Goal: Task Accomplishment & Management: Use online tool/utility

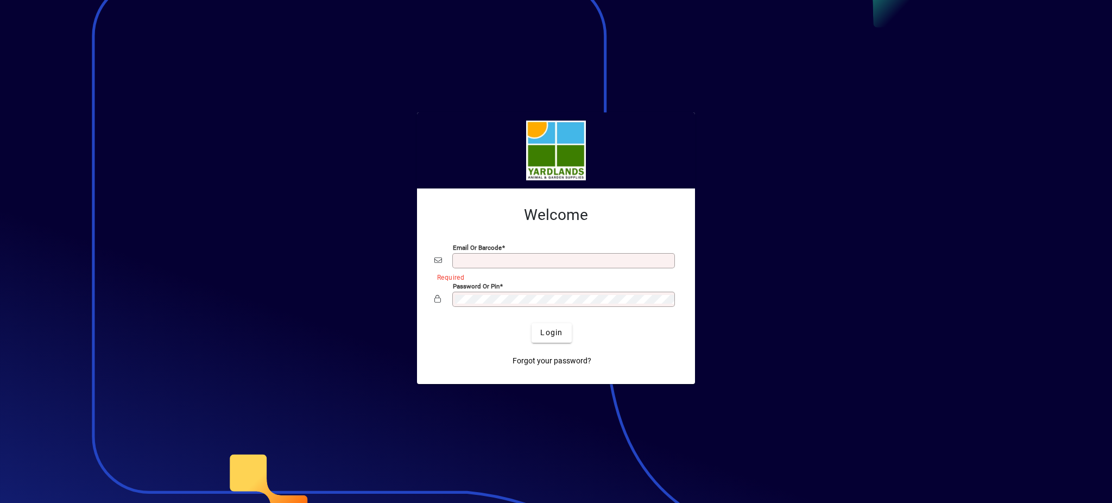
type input "**********"
click at [428, 240] on mat-card-content "**********" at bounding box center [556, 258] width 261 height 122
drag, startPoint x: 476, startPoint y: 358, endPoint x: 524, endPoint y: 359, distance: 48.9
click at [478, 359] on div "Forgot your password?" at bounding box center [551, 357] width 243 height 28
click at [546, 330] on span "Login" at bounding box center [551, 332] width 22 height 11
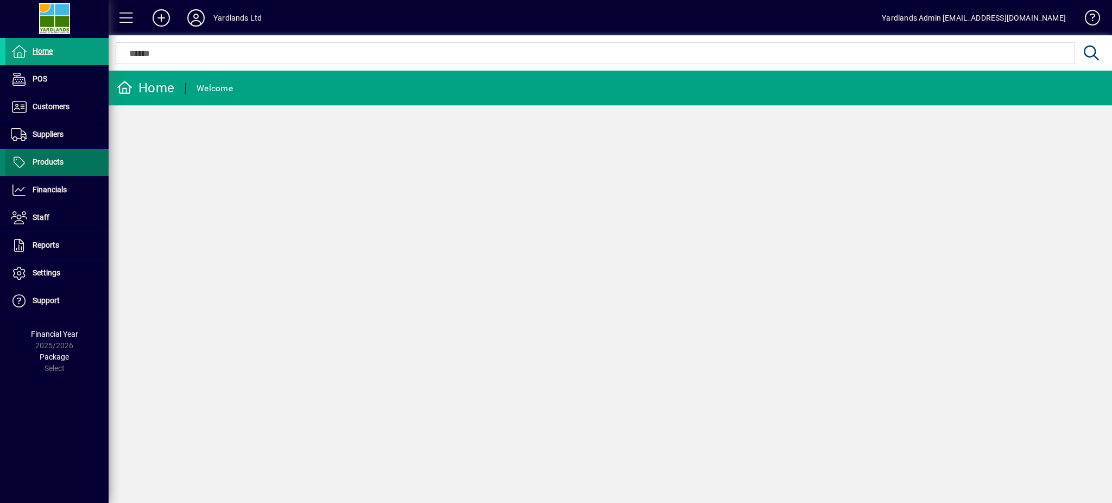
click at [51, 161] on span "Products" at bounding box center [48, 161] width 31 height 9
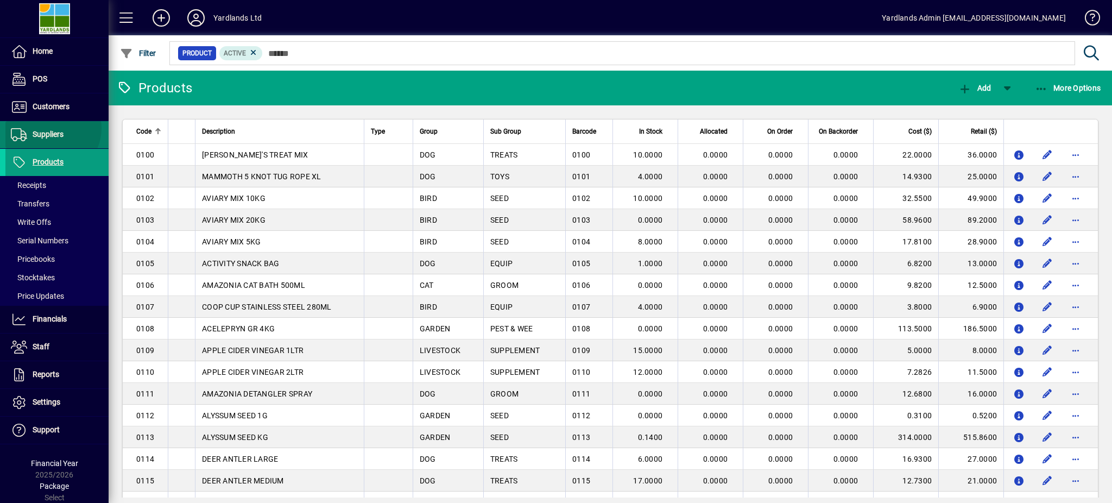
click at [51, 129] on span "Suppliers" at bounding box center [34, 134] width 58 height 13
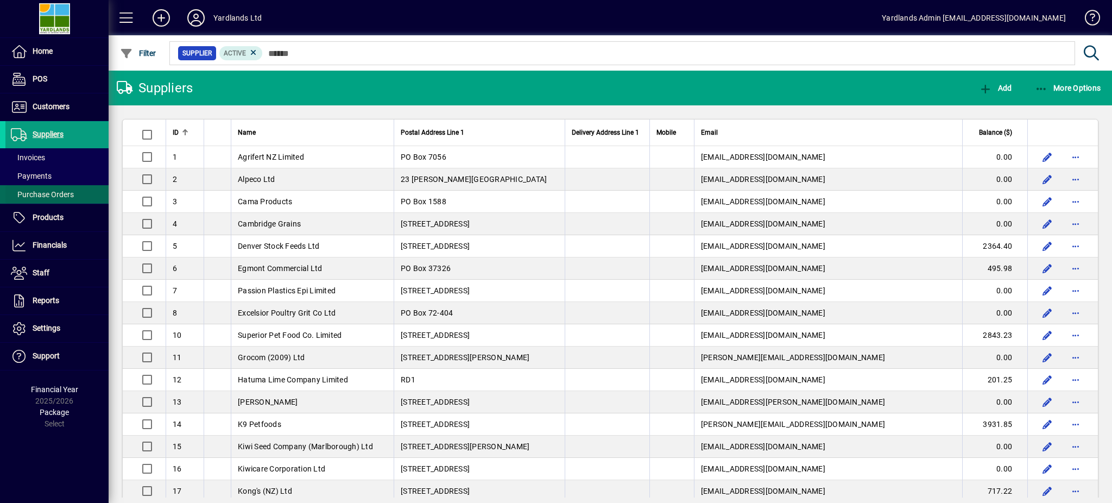
click at [45, 191] on span "Purchase Orders" at bounding box center [42, 194] width 63 height 9
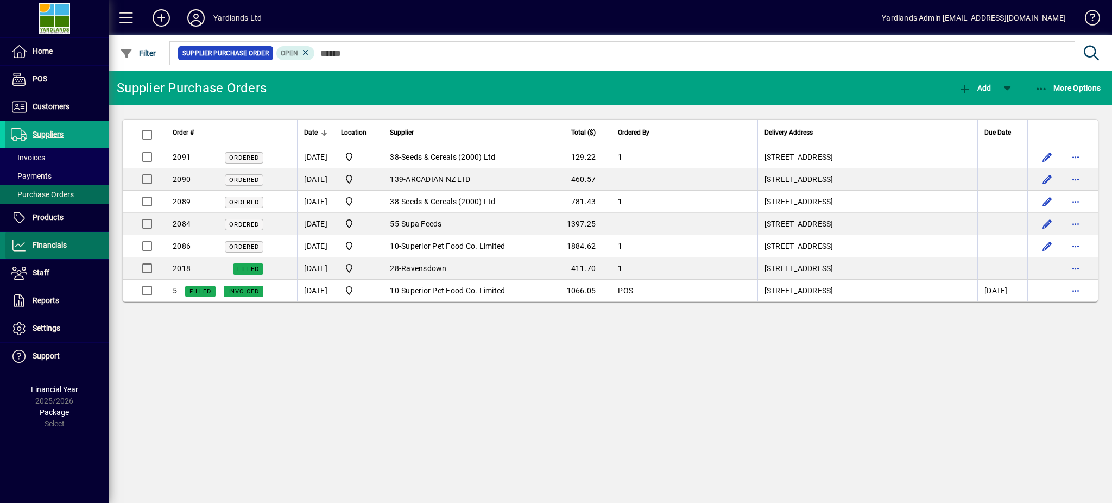
click at [49, 242] on span "Financials" at bounding box center [50, 244] width 34 height 9
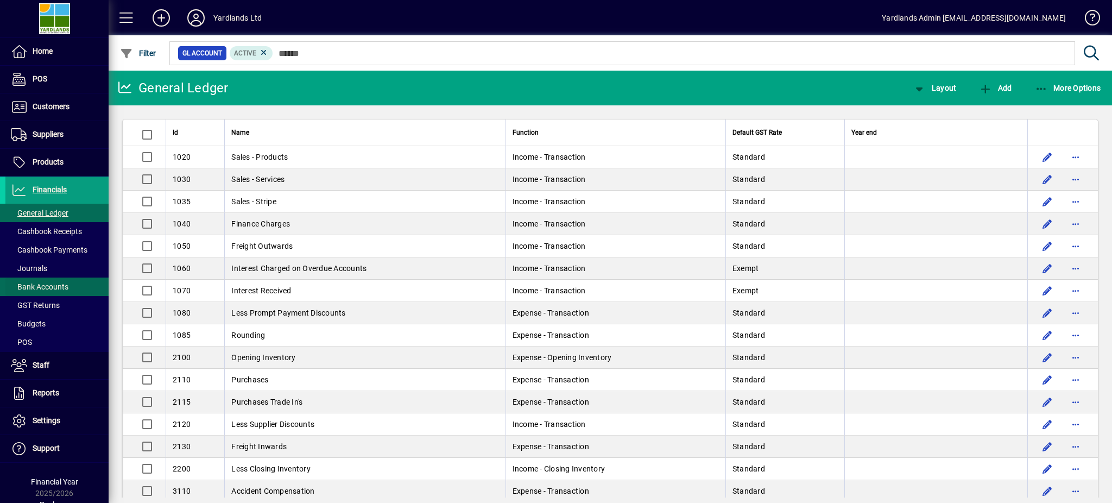
click at [38, 290] on span "Bank Accounts" at bounding box center [40, 286] width 58 height 9
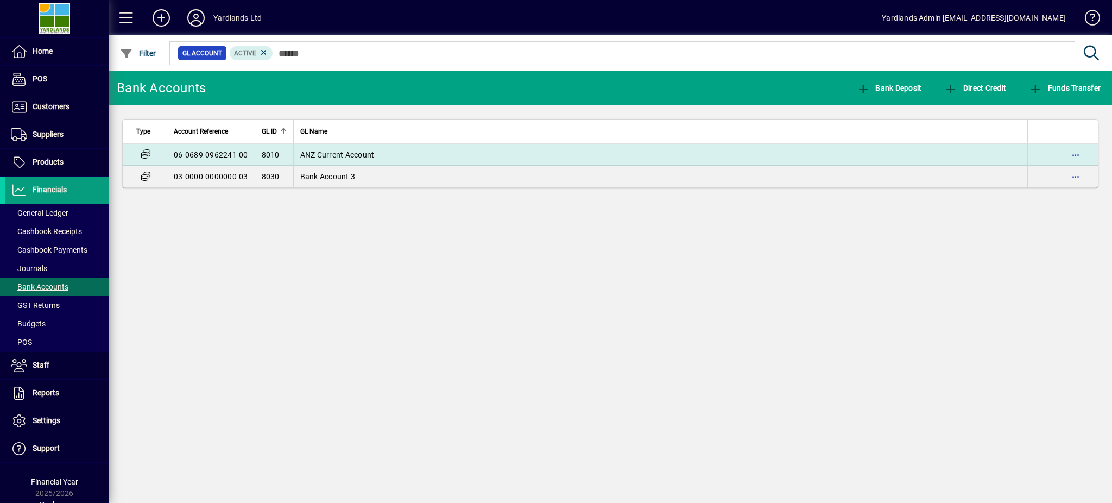
click at [450, 153] on td "ANZ Current Account" at bounding box center [660, 155] width 734 height 22
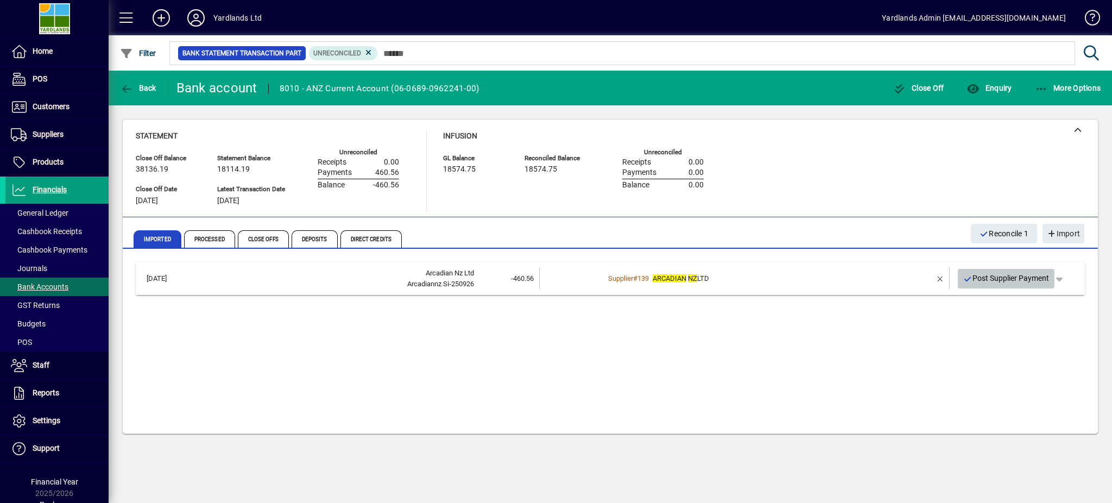
click at [987, 273] on span "Post Supplier Payment" at bounding box center [1006, 278] width 86 height 18
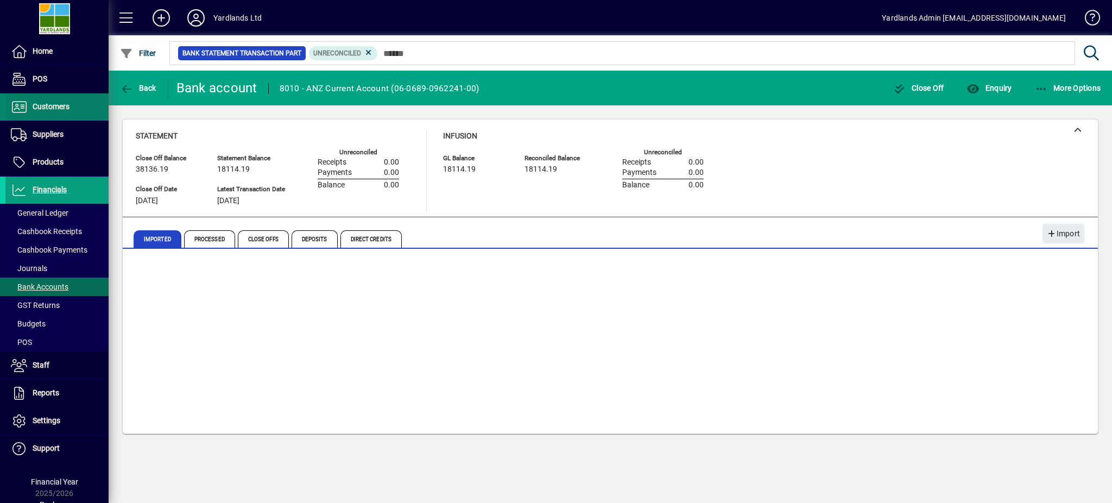
click at [37, 105] on span "Customers" at bounding box center [51, 106] width 37 height 9
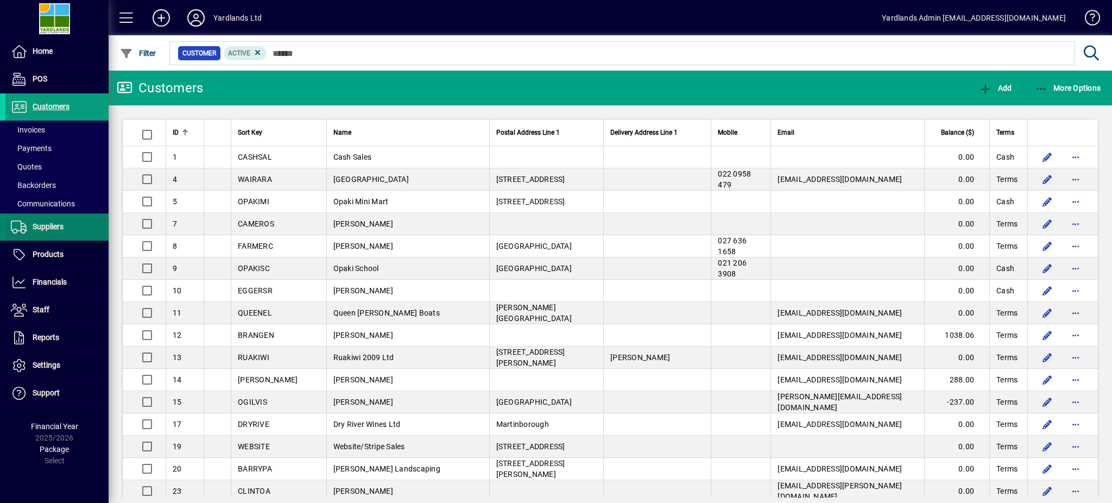
click at [83, 223] on span at bounding box center [56, 227] width 103 height 26
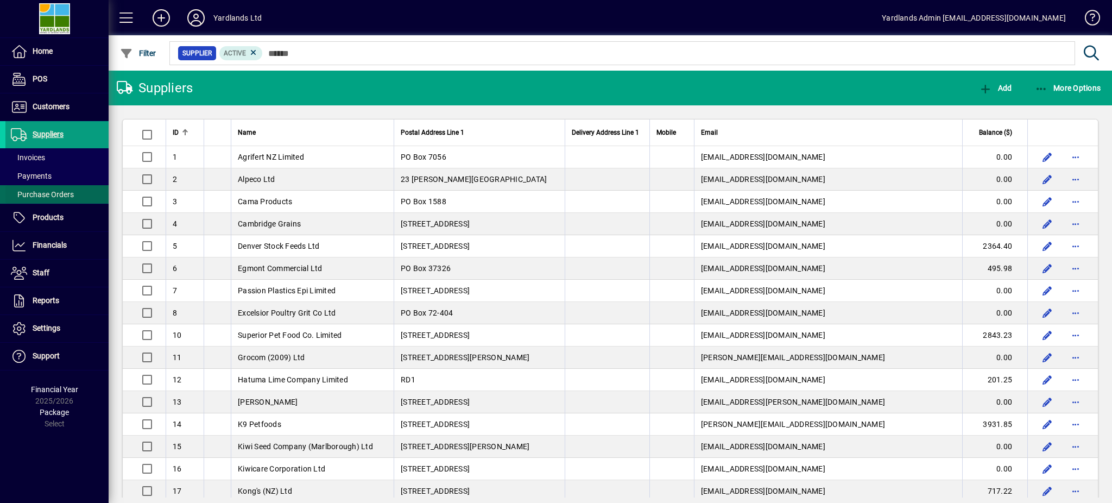
click at [59, 195] on span "Purchase Orders" at bounding box center [42, 194] width 63 height 9
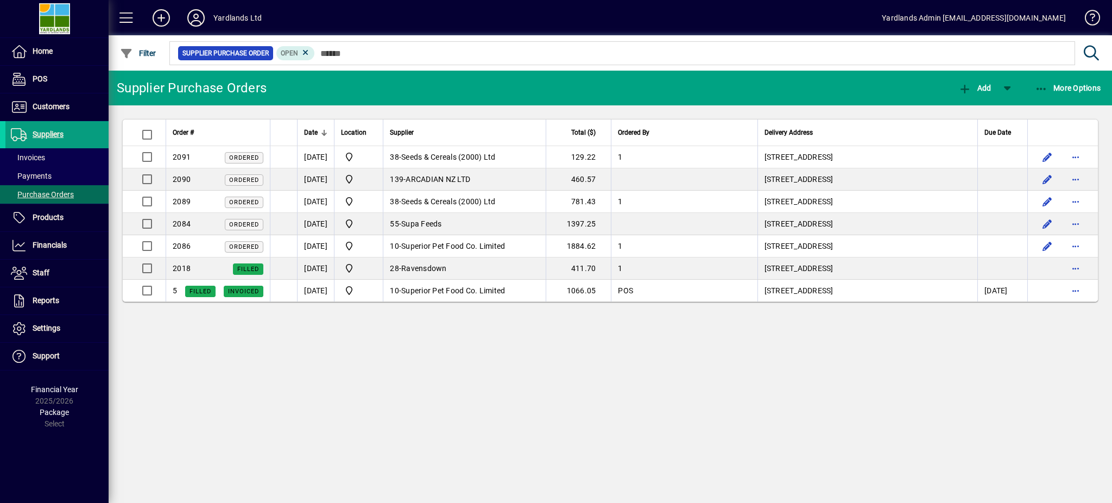
click at [467, 246] on span "Superior Pet Food Co. Limited" at bounding box center [453, 246] width 104 height 9
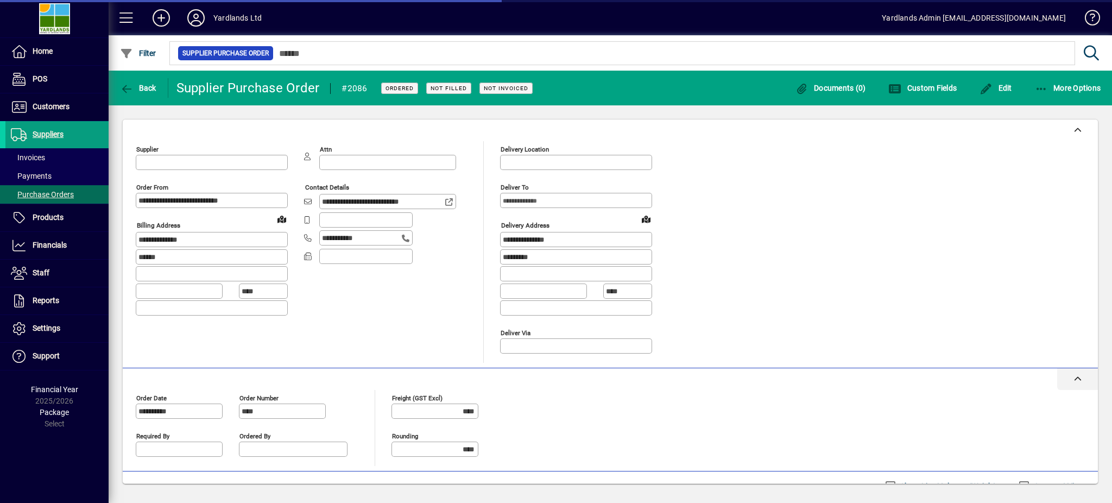
type input "**********"
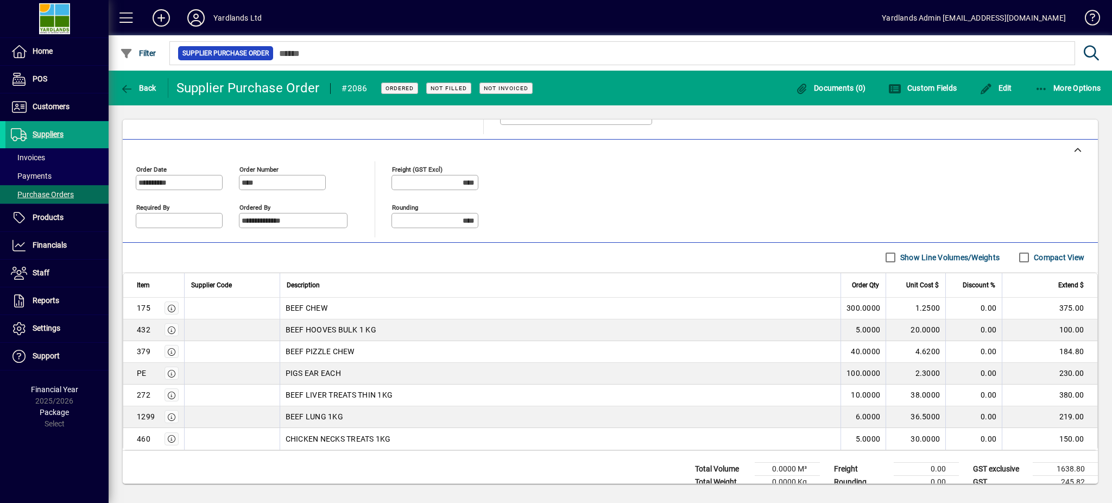
scroll to position [257, 0]
